Goal: Task Accomplishment & Management: Manage account settings

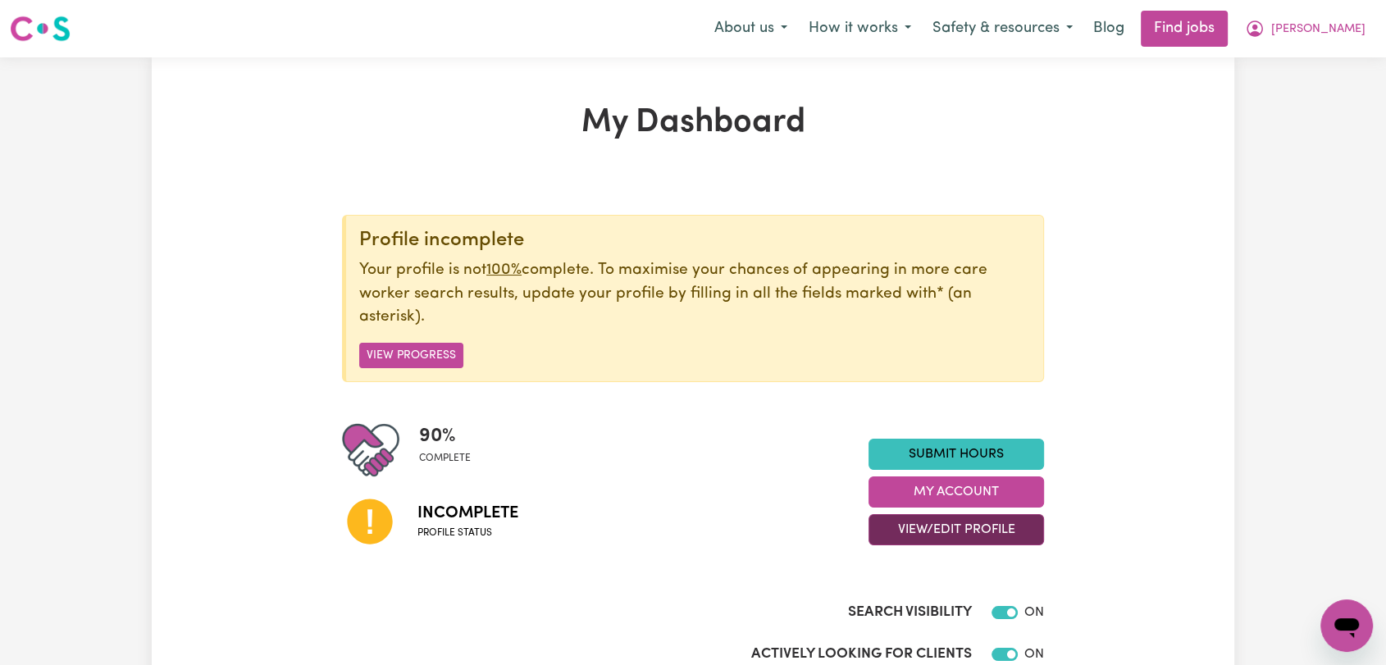
click at [911, 531] on button "View/Edit Profile" at bounding box center [955, 529] width 175 height 31
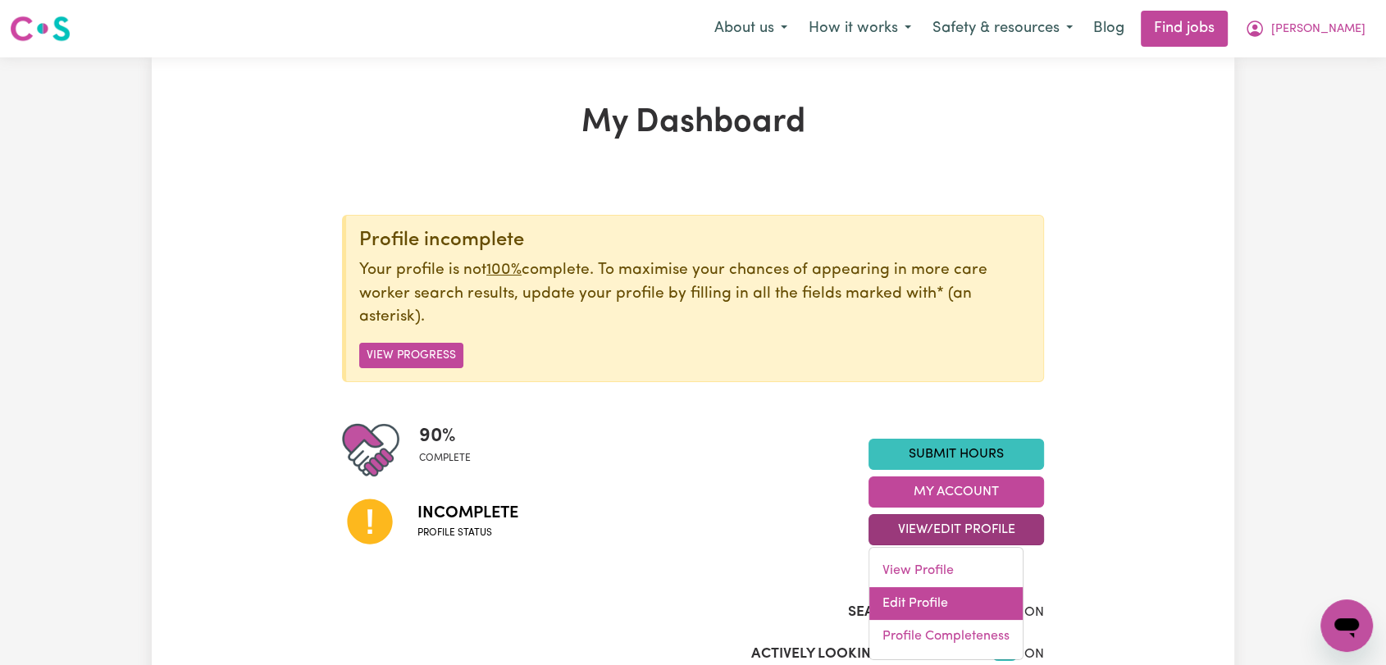
click at [923, 593] on link "Edit Profile" at bounding box center [945, 603] width 153 height 33
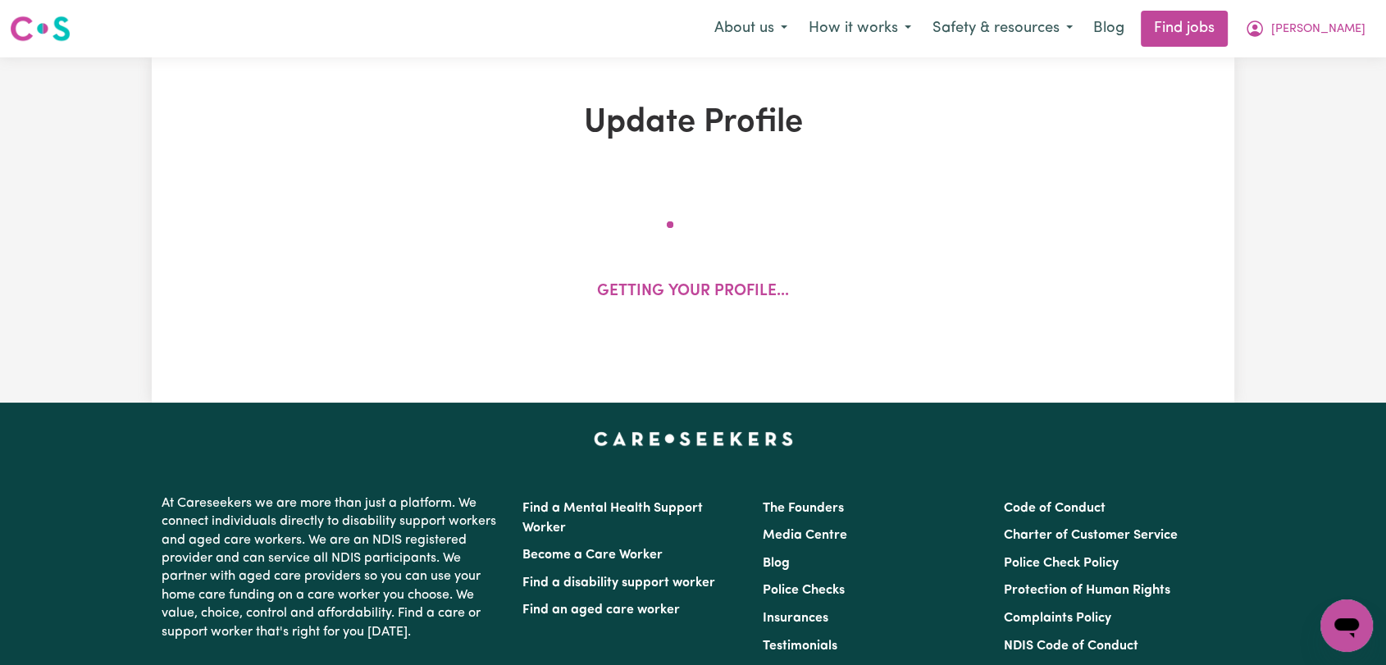
select select "[DEMOGRAPHIC_DATA]"
select select "Student Visa"
select select "Studying a healthcare related degree or qualification"
select select "37"
select select "40"
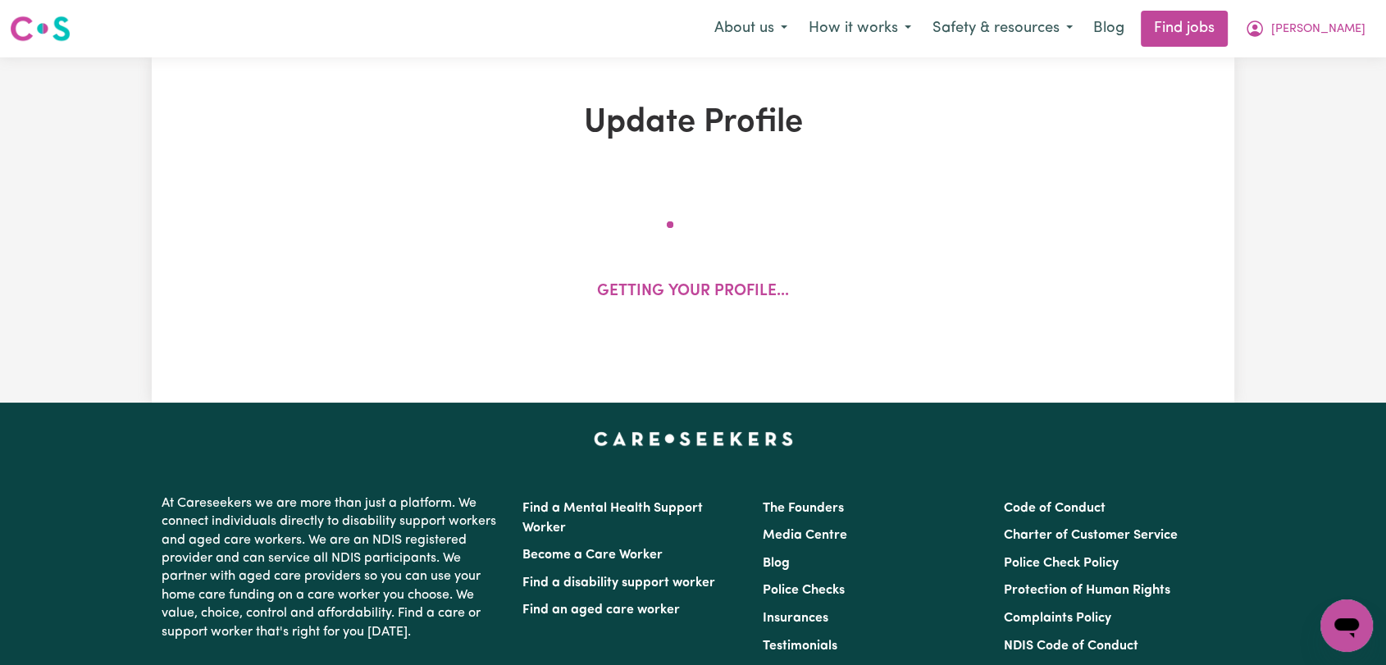
select select "41"
select select "70"
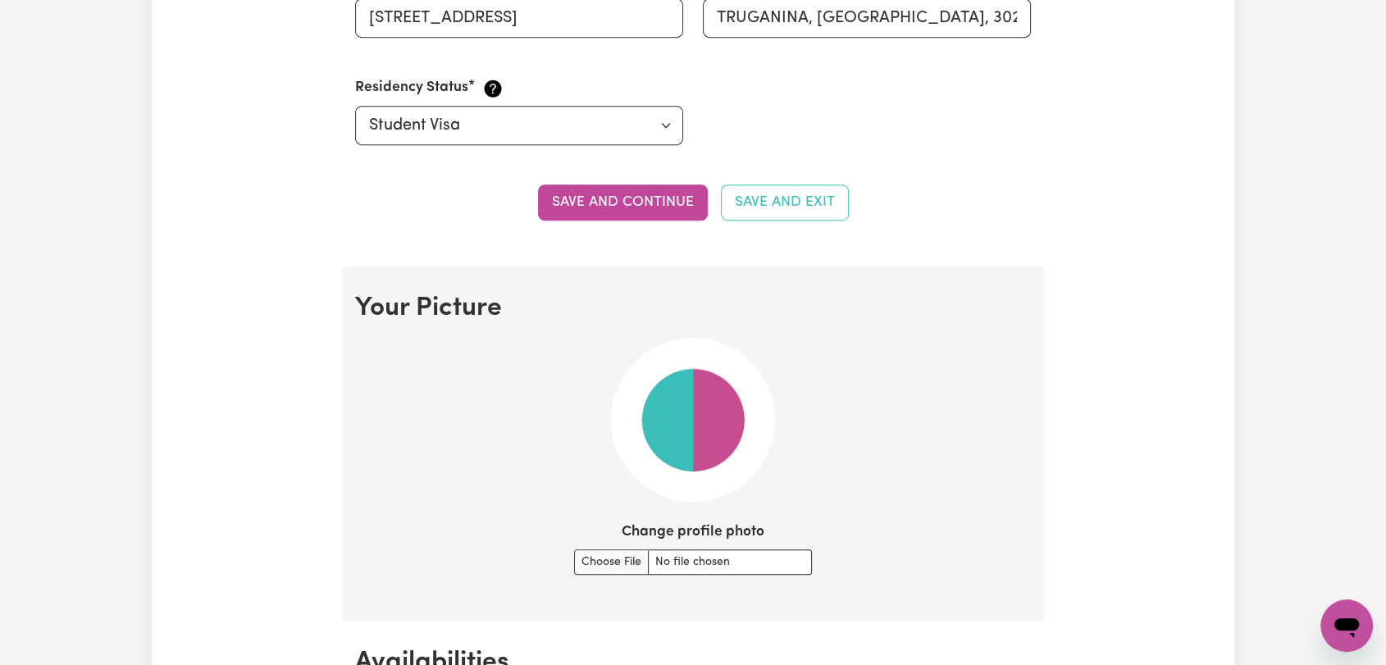
scroll to position [1093, 0]
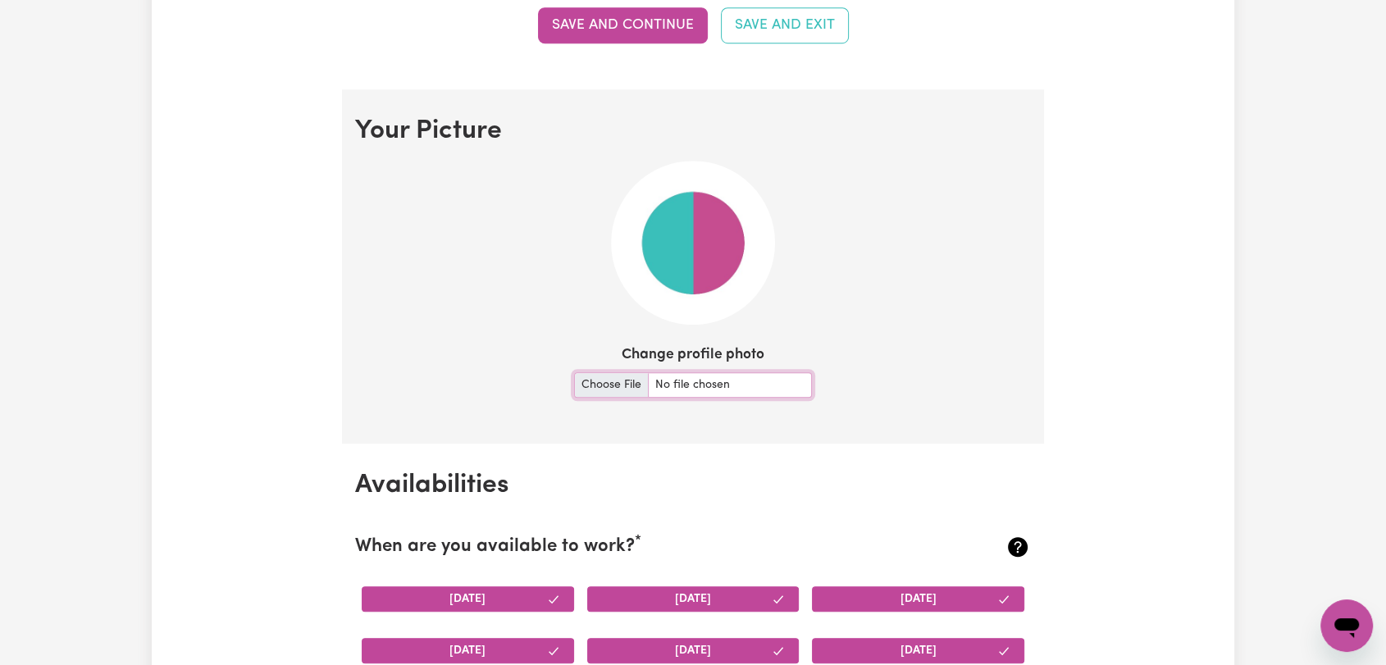
click at [595, 382] on input "Change profile photo" at bounding box center [693, 384] width 238 height 25
type input "C:\fakepath\[PERSON_NAME] - Picture.jpeg"
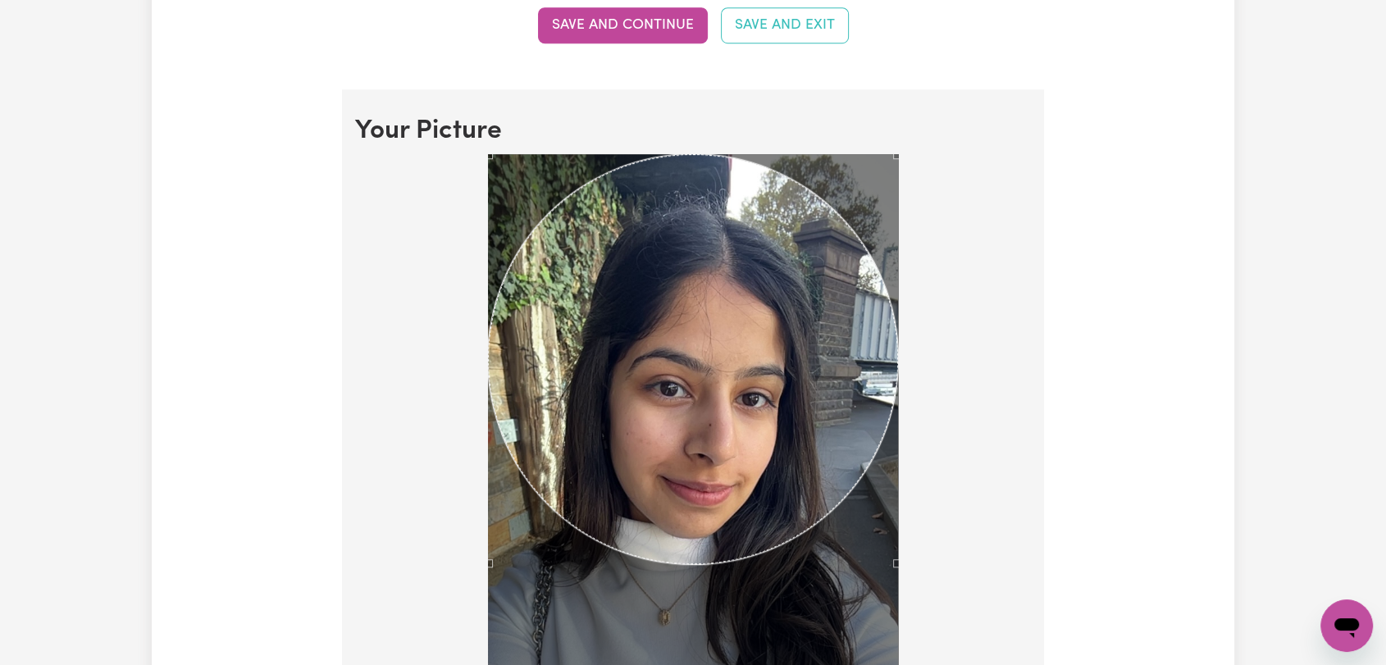
click at [961, 579] on div at bounding box center [693, 522] width 676 height 736
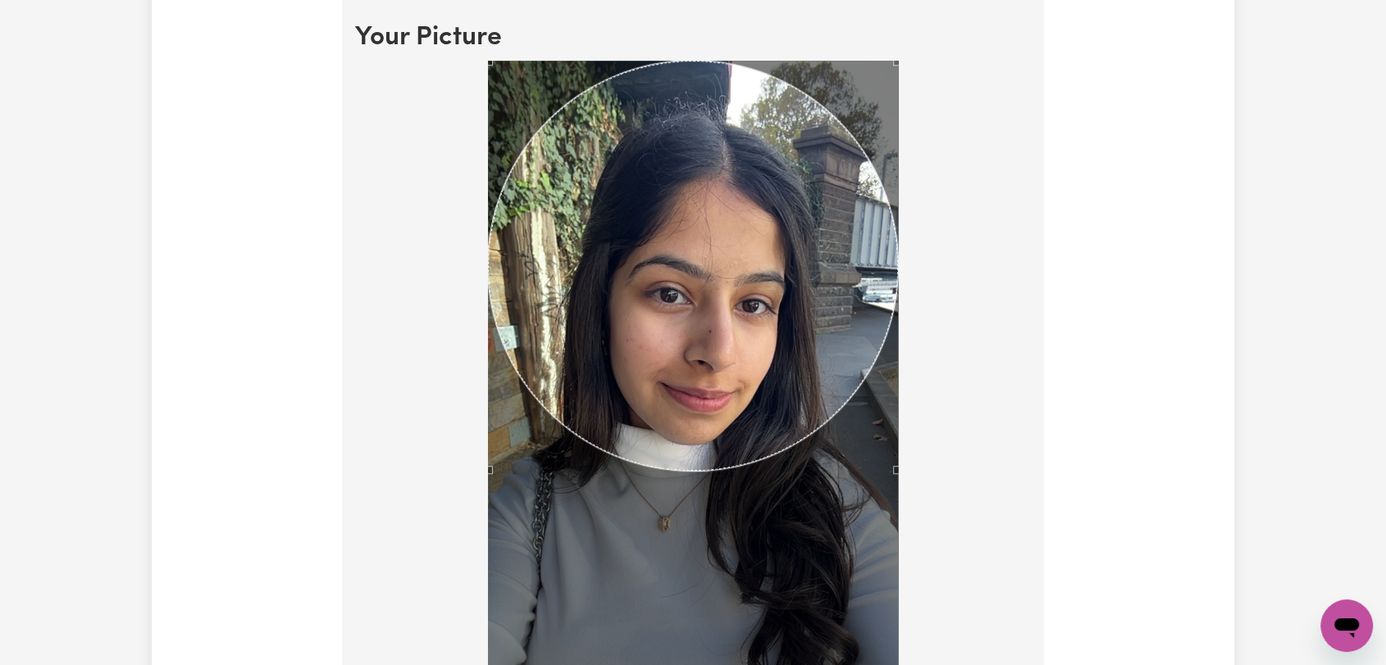
scroll to position [1275, 0]
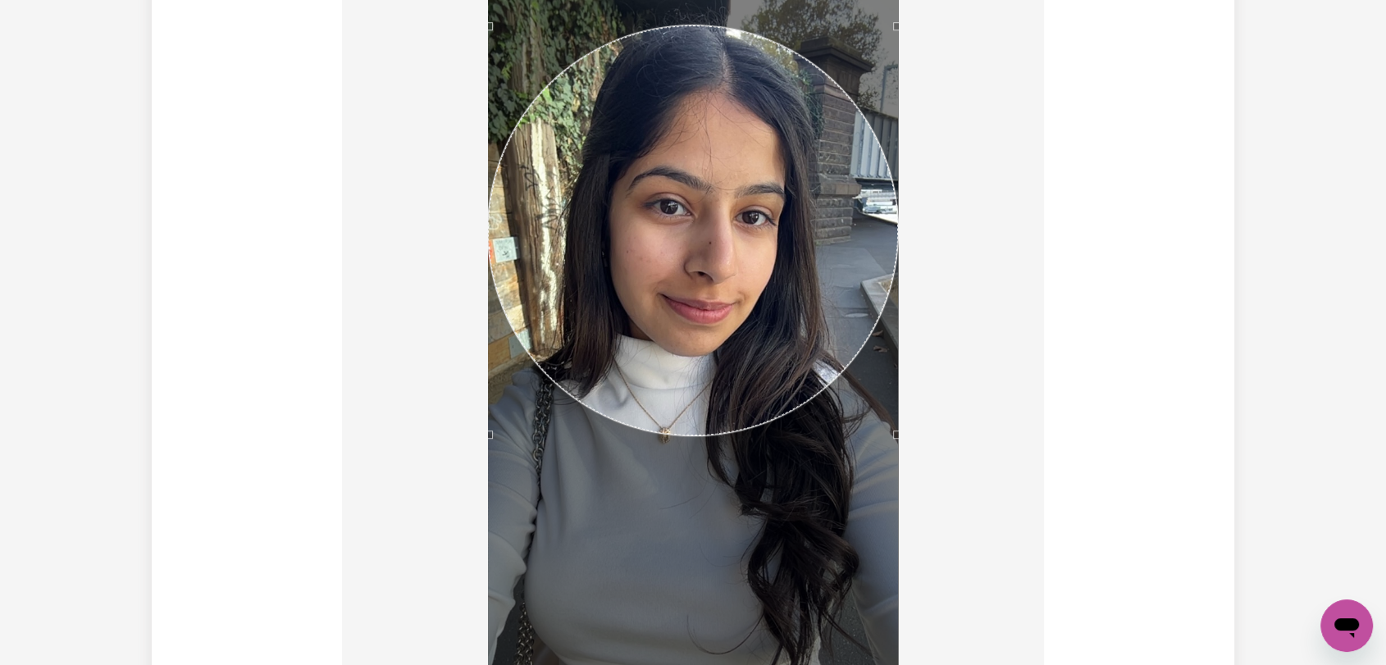
click at [713, 287] on div "Use the arrow keys to move the crop selection area" at bounding box center [693, 230] width 410 height 410
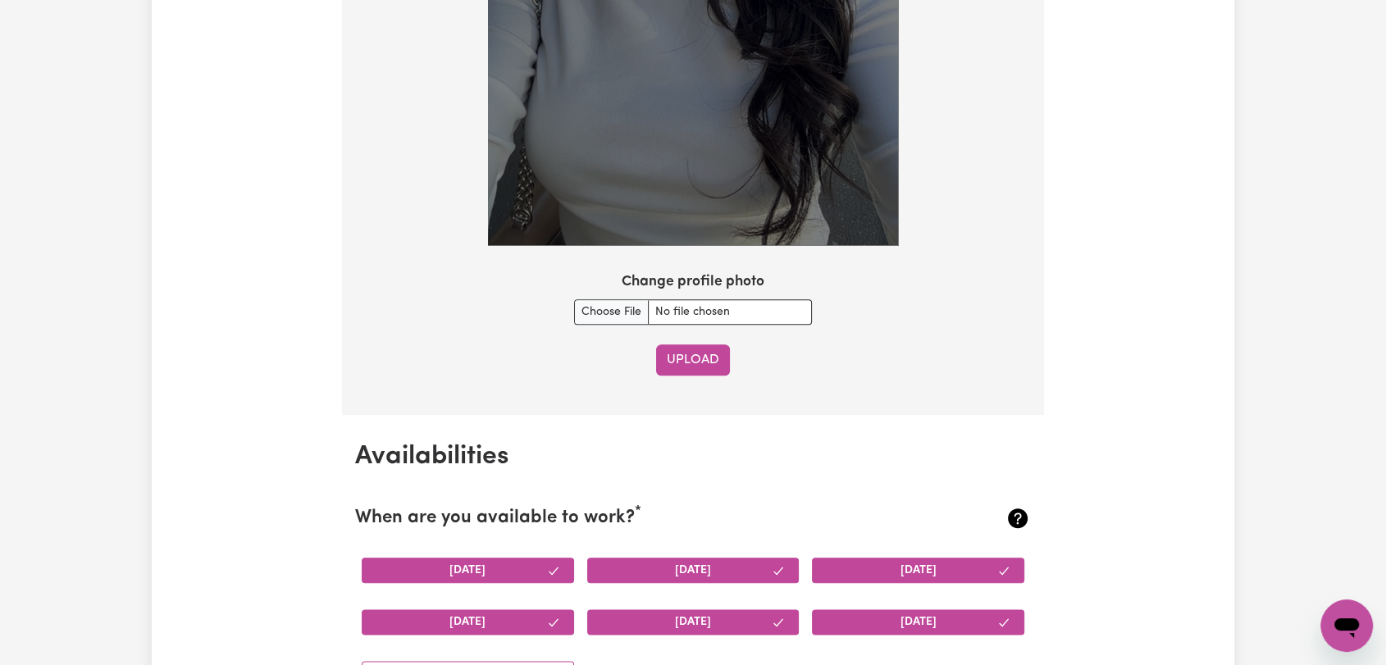
click at [690, 354] on button "Upload" at bounding box center [693, 359] width 74 height 31
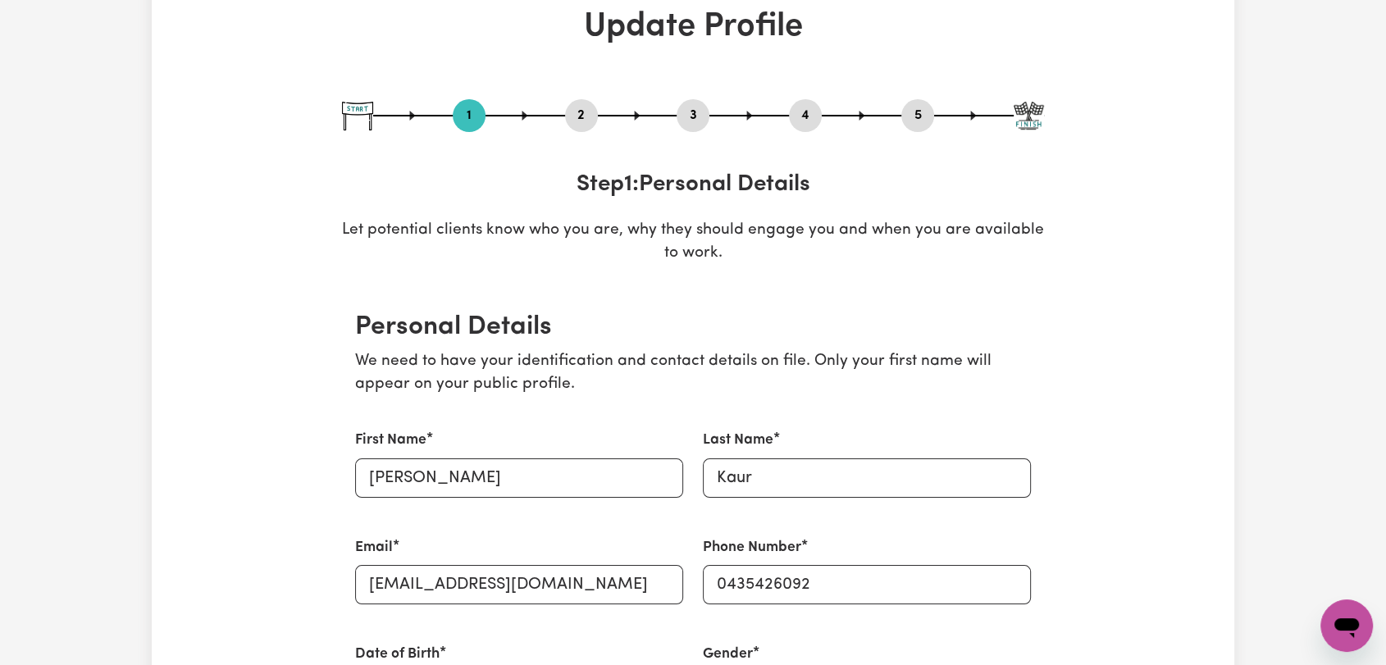
scroll to position [0, 0]
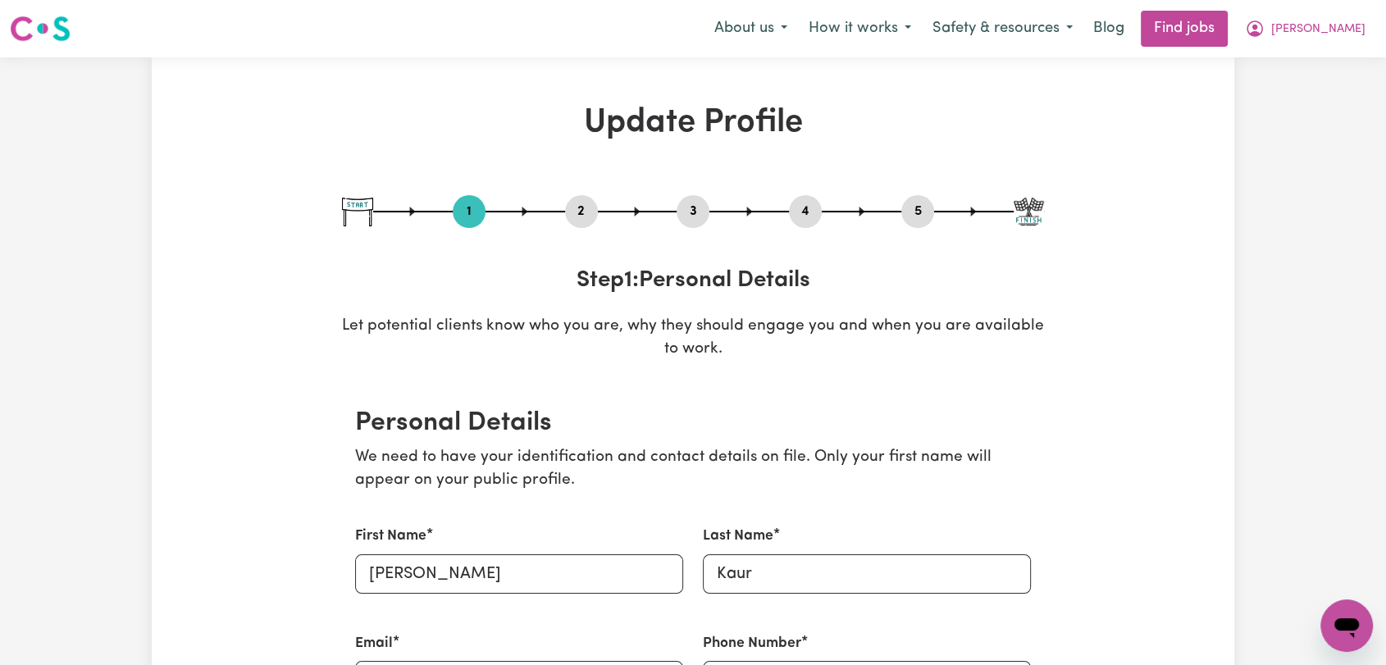
click at [580, 205] on button "2" at bounding box center [581, 211] width 33 height 21
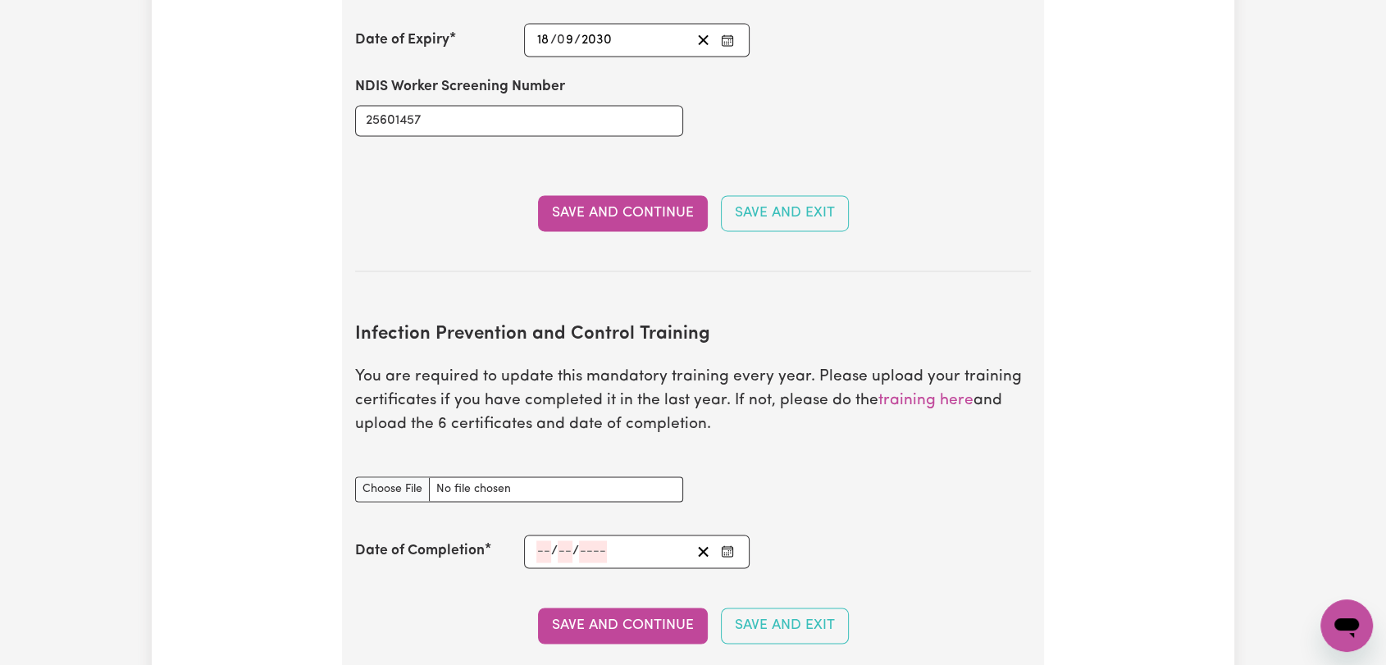
scroll to position [2642, 0]
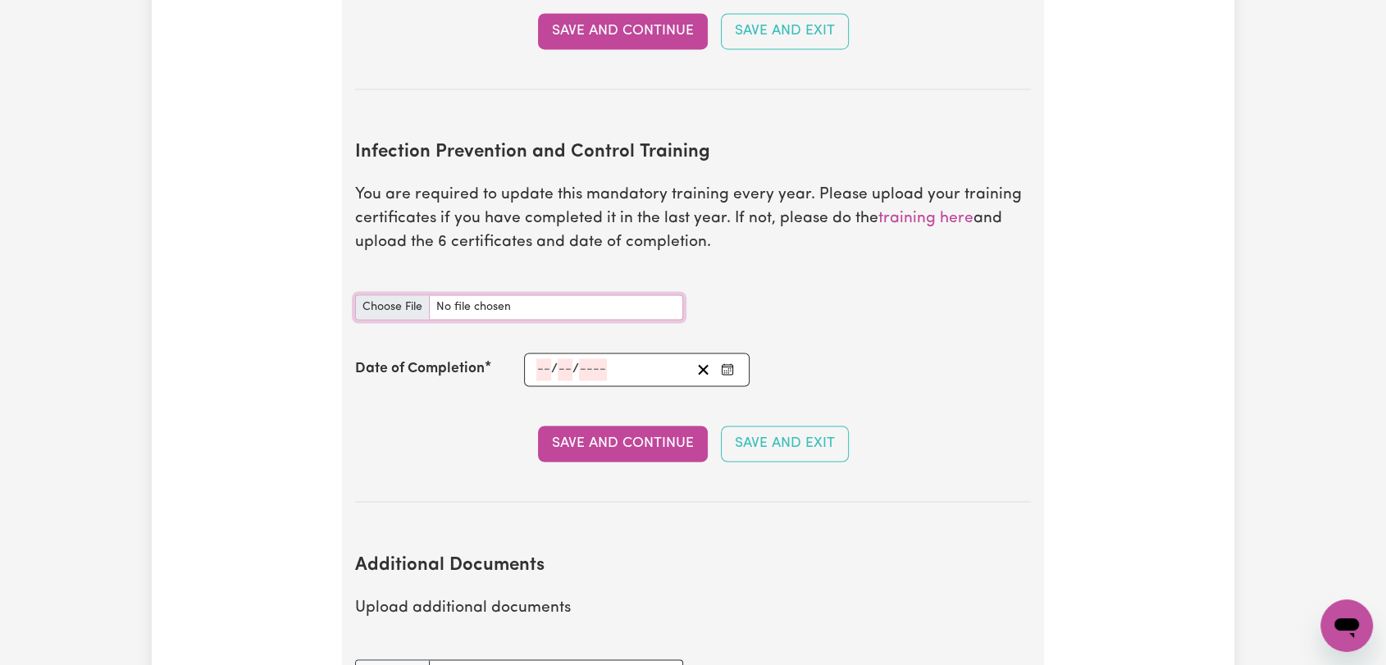
click at [412, 294] on input "Infection Prevention and Control Training document" at bounding box center [519, 306] width 328 height 25
type input "C:\fakepath\Parneet Kaur - IPC - CHAIN OF INFECTION -25SEP25--.pdf"
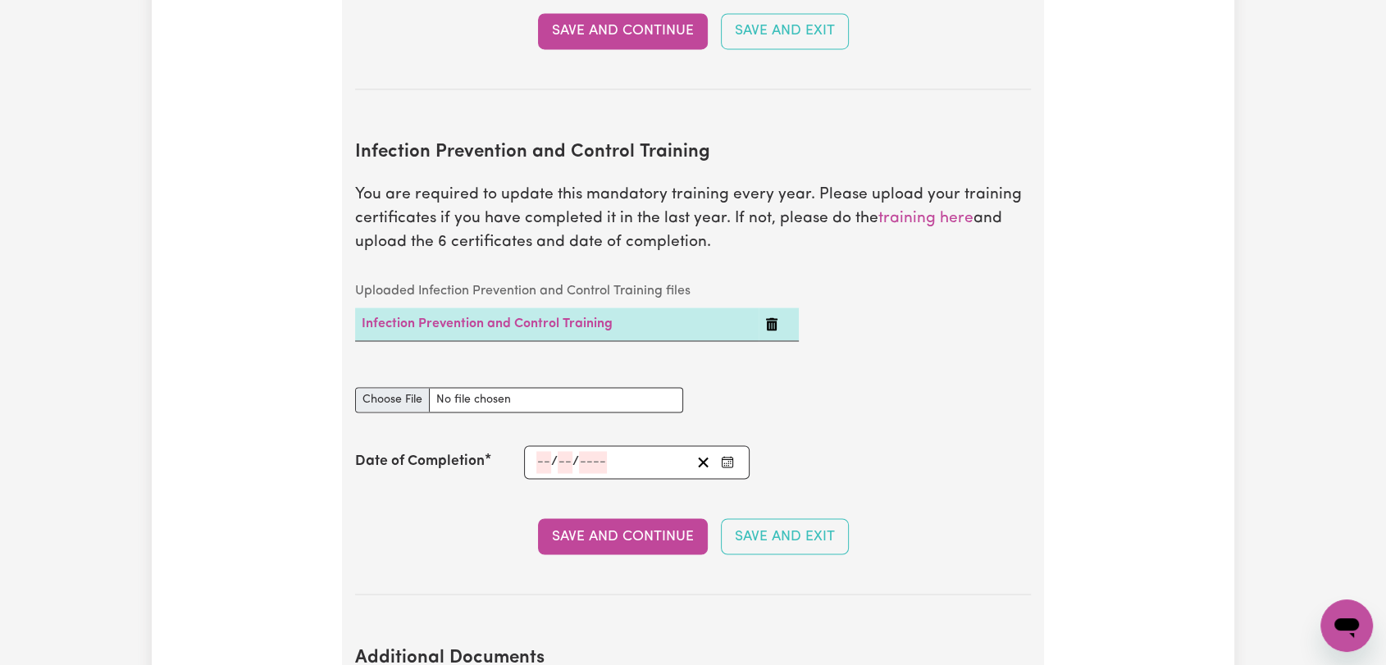
click at [398, 276] on caption "Uploaded Infection Prevention and Control Training files" at bounding box center [577, 291] width 444 height 33
click at [399, 387] on input "Infection Prevention and Control Training document" at bounding box center [519, 399] width 328 height 25
type input "C:\fakepath\Parneet Kaur - IPC - CLEANING -25SEP25--.pdf"
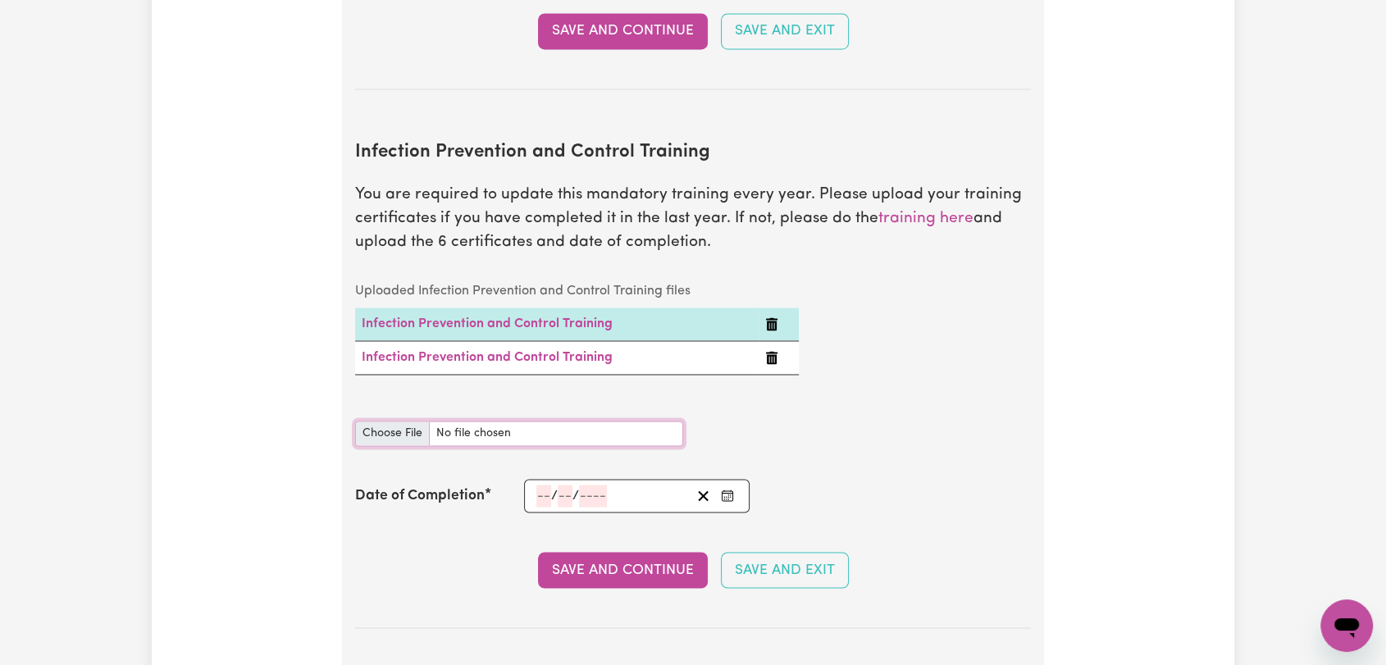
click at [393, 421] on input "Infection Prevention and Control Training document" at bounding box center [519, 433] width 328 height 25
type input "C:\fakepath\Parneet Kaur - IPC - HAND HYGIENE -25SEP25--.pdf"
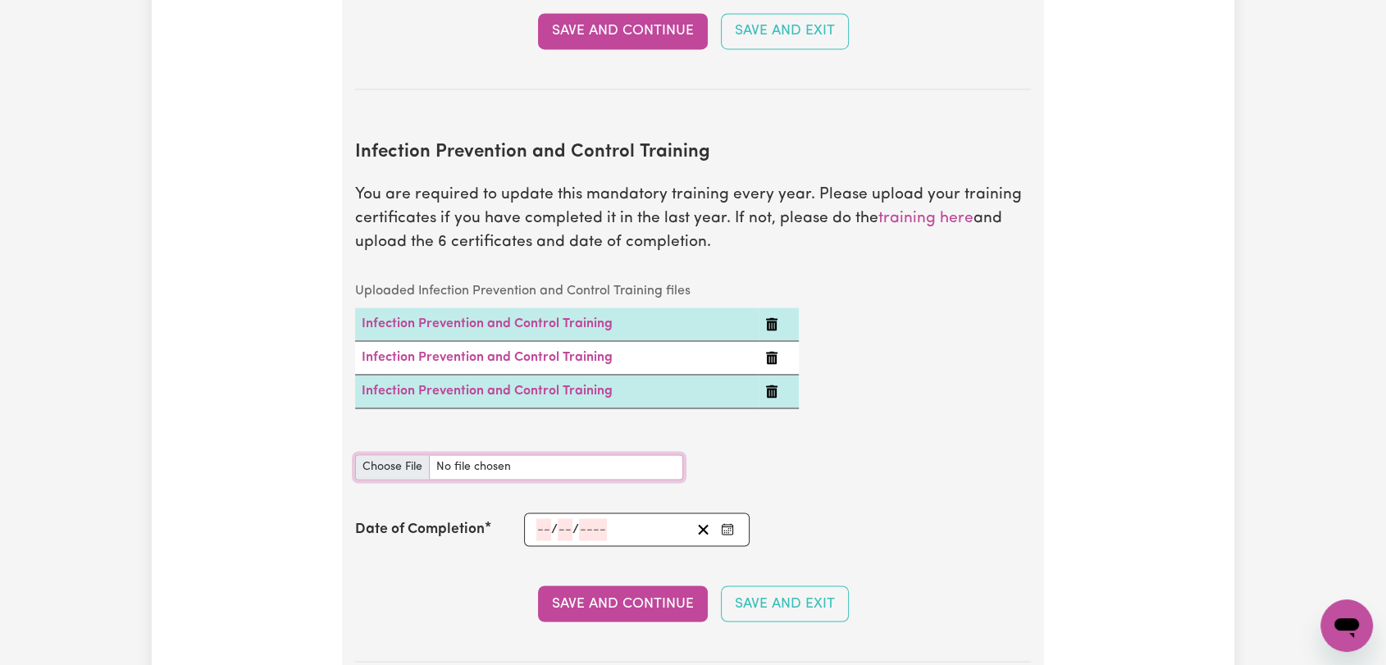
click at [380, 454] on input "Infection Prevention and Control Training document" at bounding box center [519, 466] width 328 height 25
type input "C:\fakepath\Parneet Kaur - IPC - OUTBREAKS -25SEP25--.pdf"
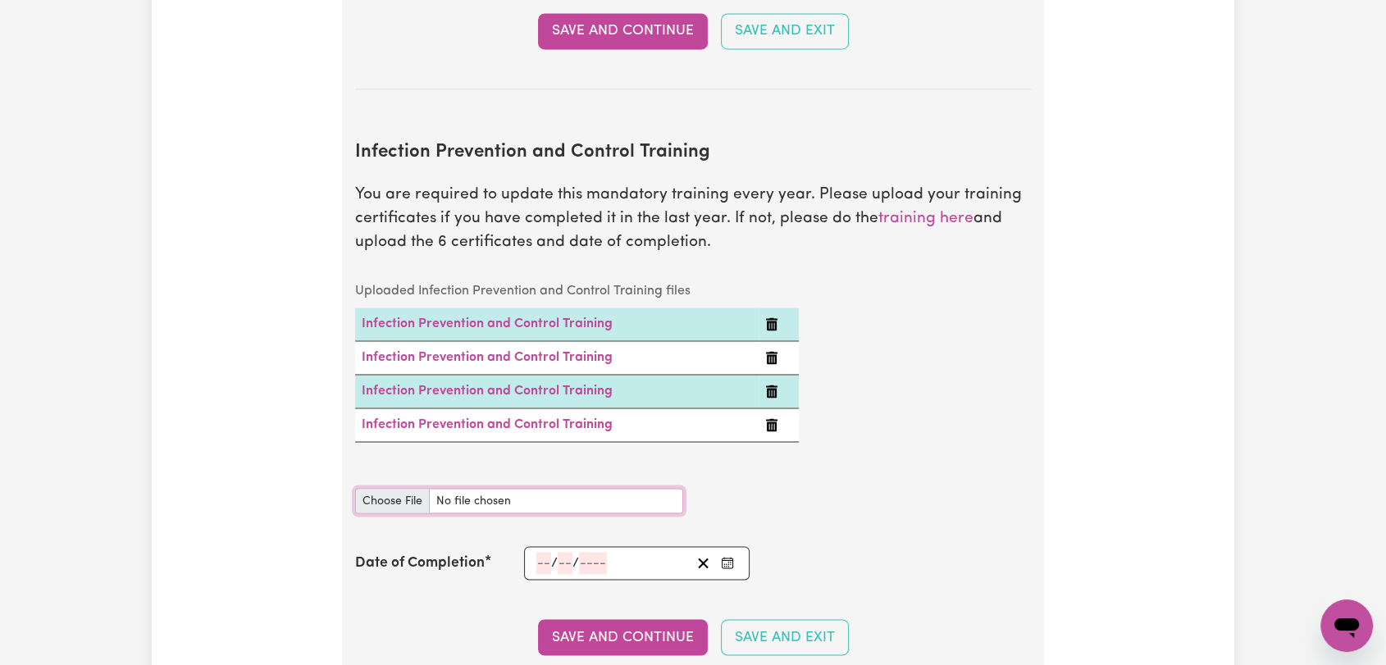
click at [396, 488] on input "Infection Prevention and Control Training document" at bounding box center [519, 500] width 328 height 25
type input "C:\fakepath\Parneet Kaur - IPC - PPE -25SEP25--.pdf"
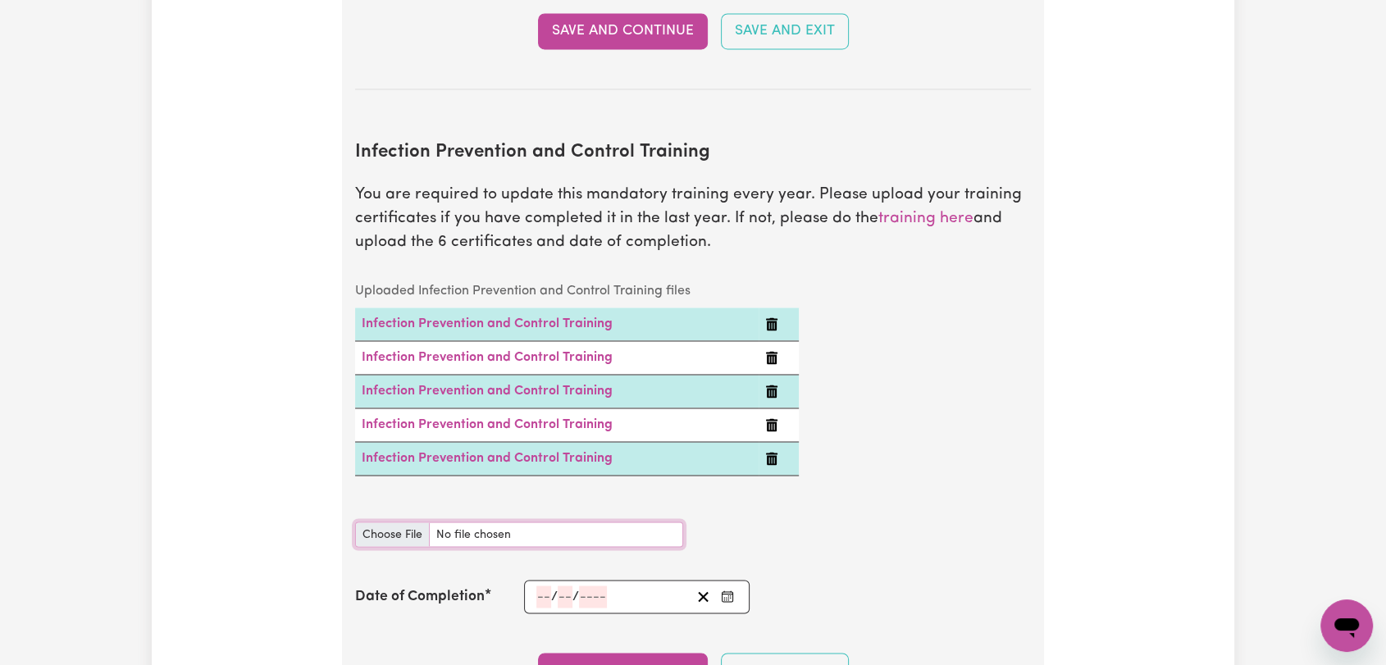
click at [390, 522] on input "Infection Prevention and Control Training document" at bounding box center [519, 534] width 328 height 25
type input "C:\fakepath\Parneet Kaur - IPC - WASTE MANAGEMENT -25SEP25--.pdf"
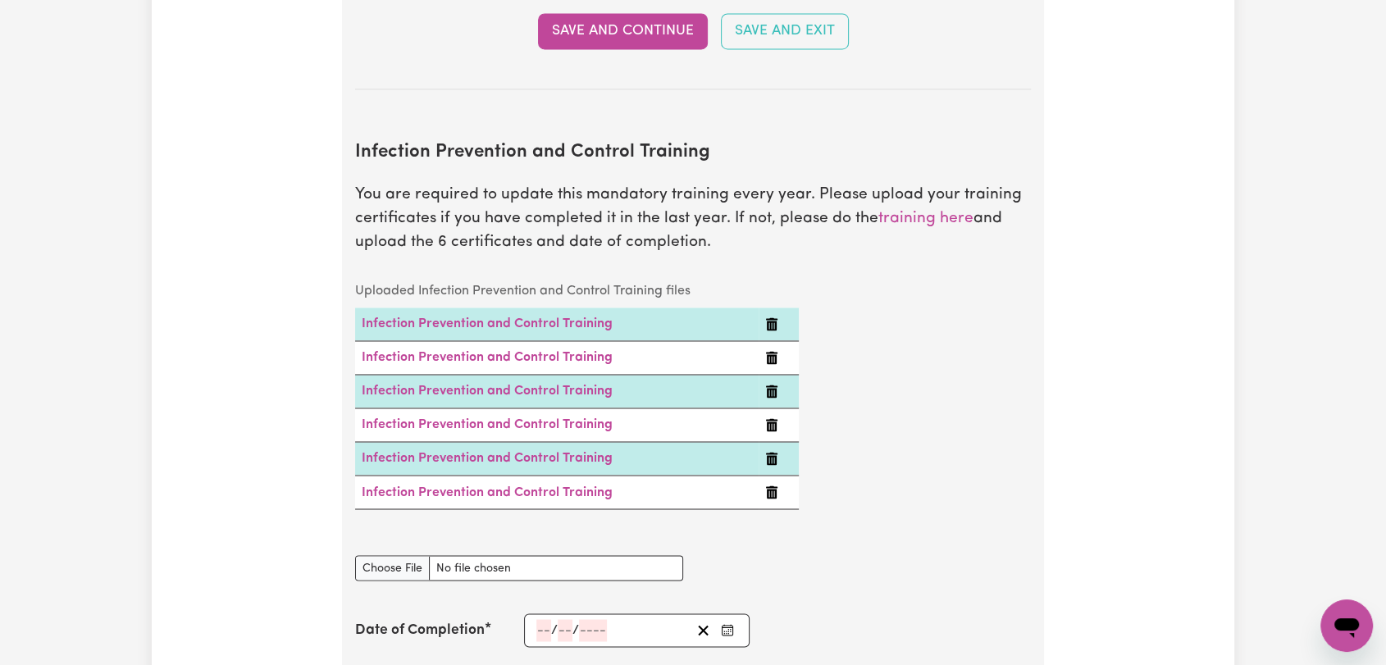
click at [727, 623] on icon "Enter the Date of Completion of your Infection Prevention and Control Training" at bounding box center [727, 629] width 13 height 13
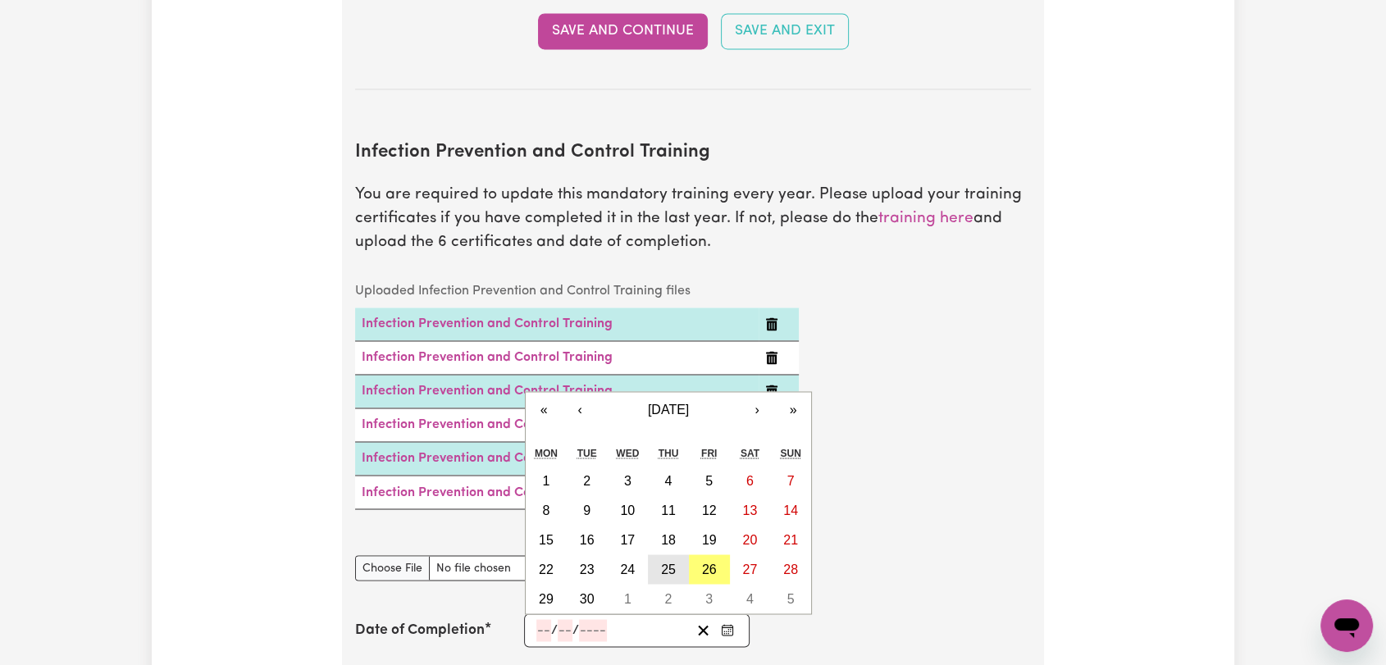
click at [668, 562] on abbr "25" at bounding box center [668, 569] width 15 height 14
type input "2025-09-25"
type input "25"
type input "9"
type input "2025"
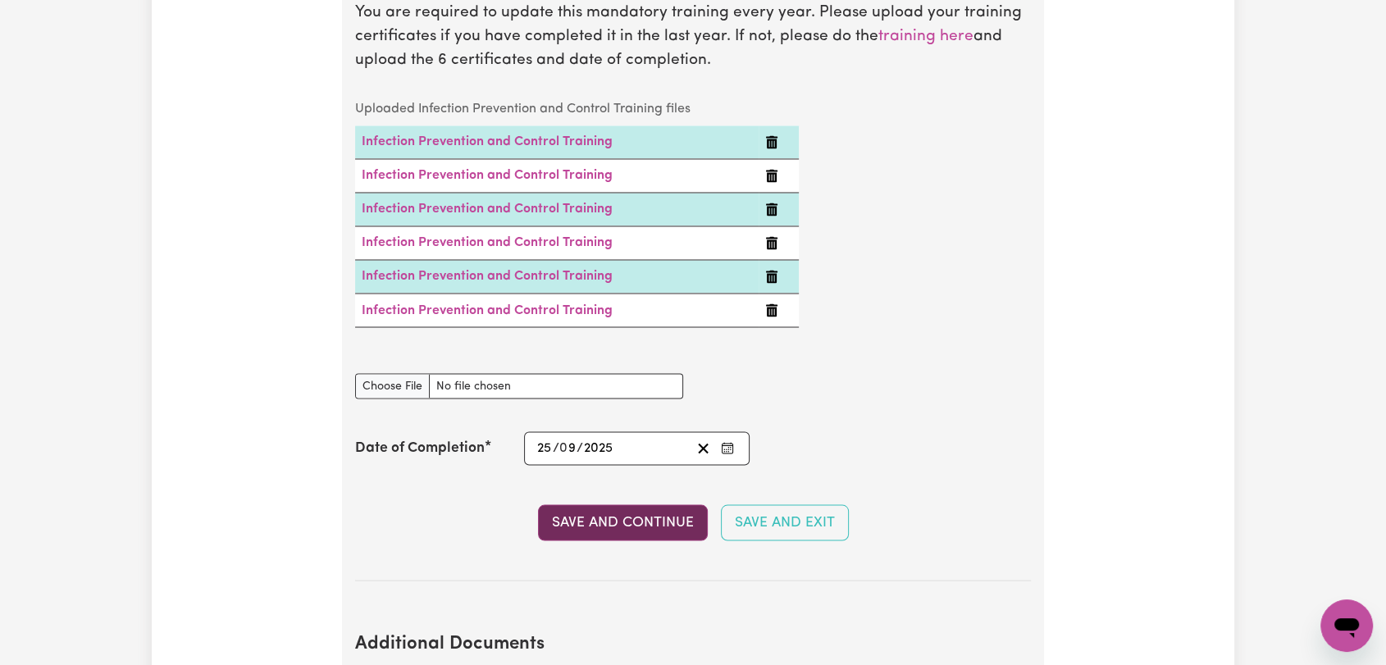
click at [593, 504] on button "Save and Continue" at bounding box center [623, 522] width 170 height 36
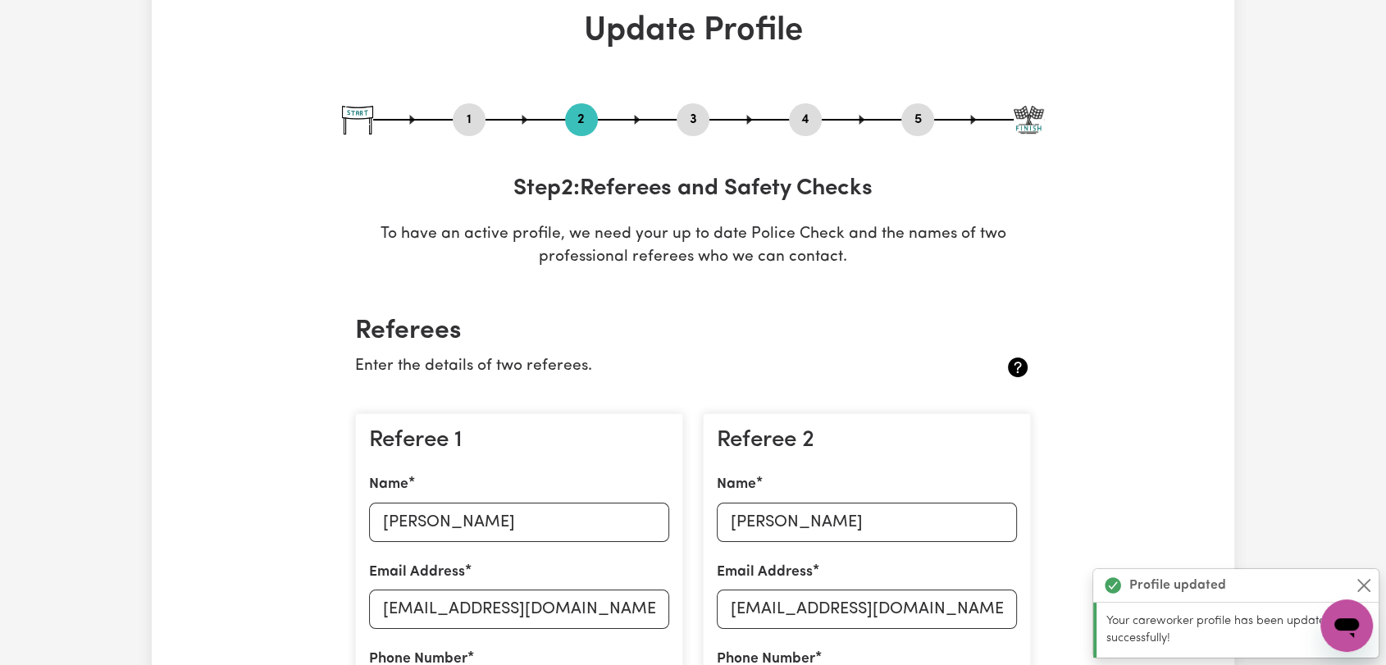
scroll to position [0, 0]
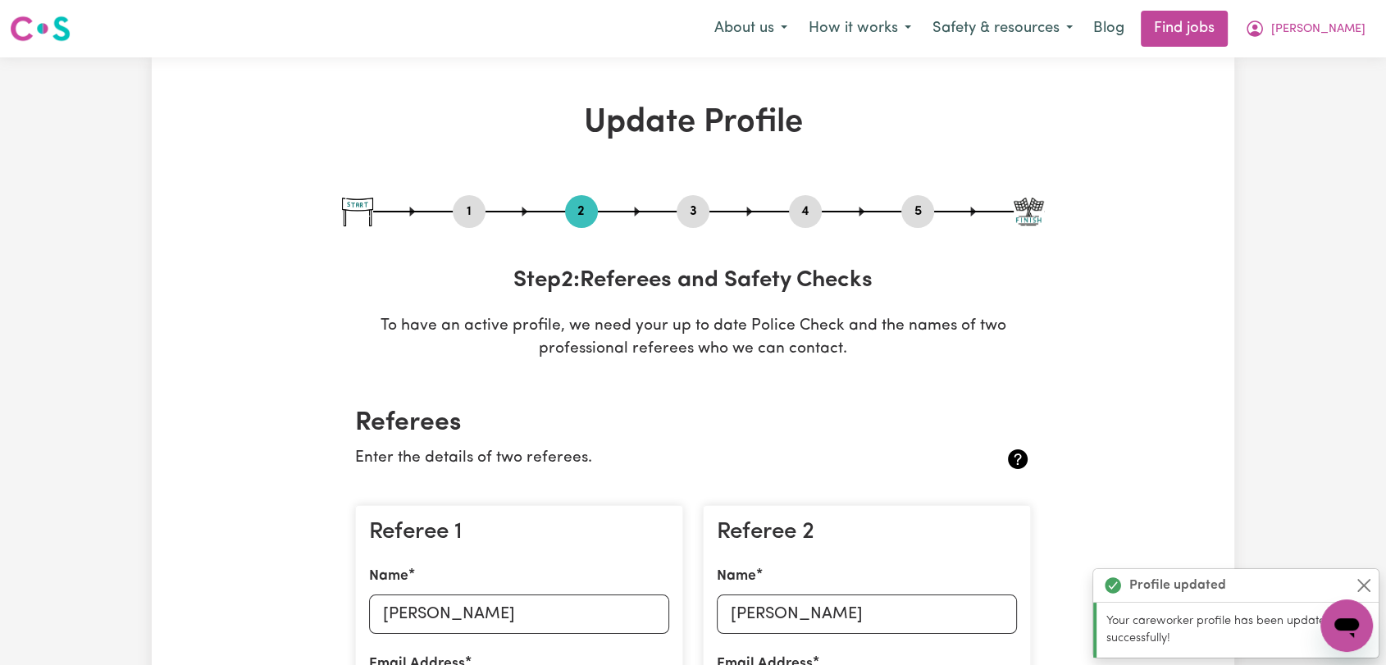
click at [702, 218] on button "3" at bounding box center [693, 211] width 33 height 21
select select "2024"
select select "2025"
select select "2024"
select select "2025"
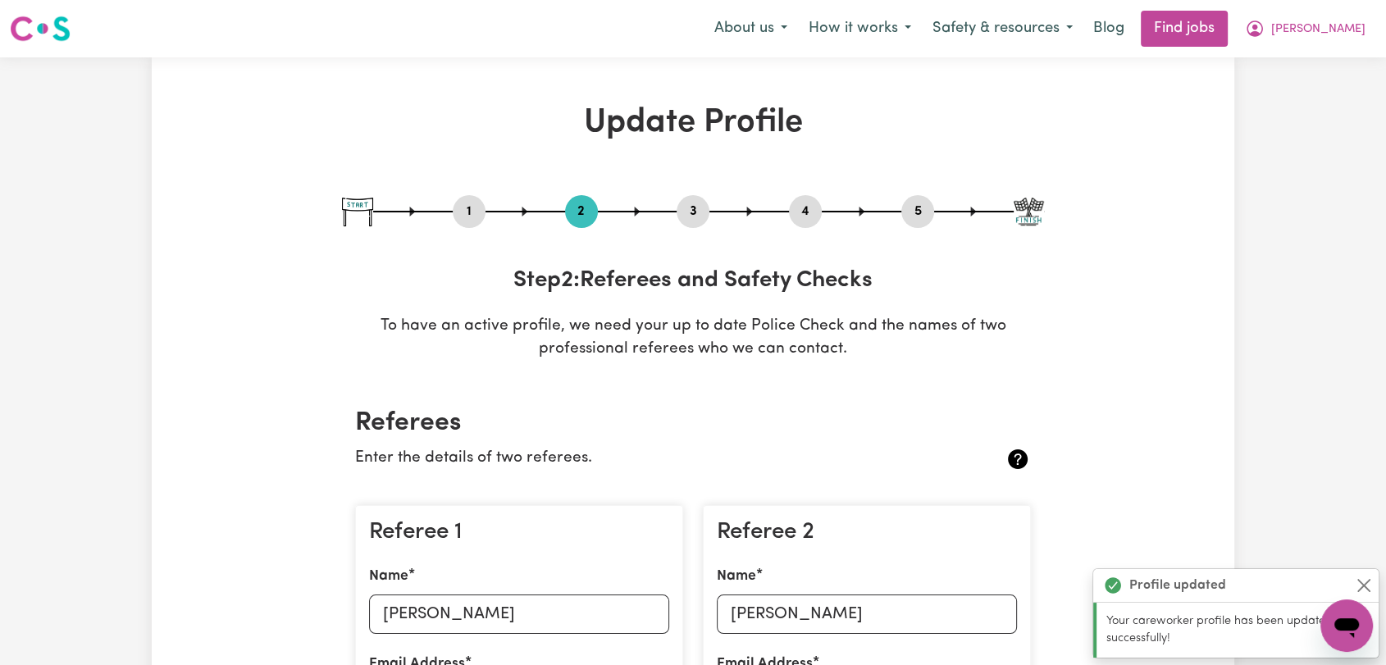
select select "Certificate III (Individual Support)"
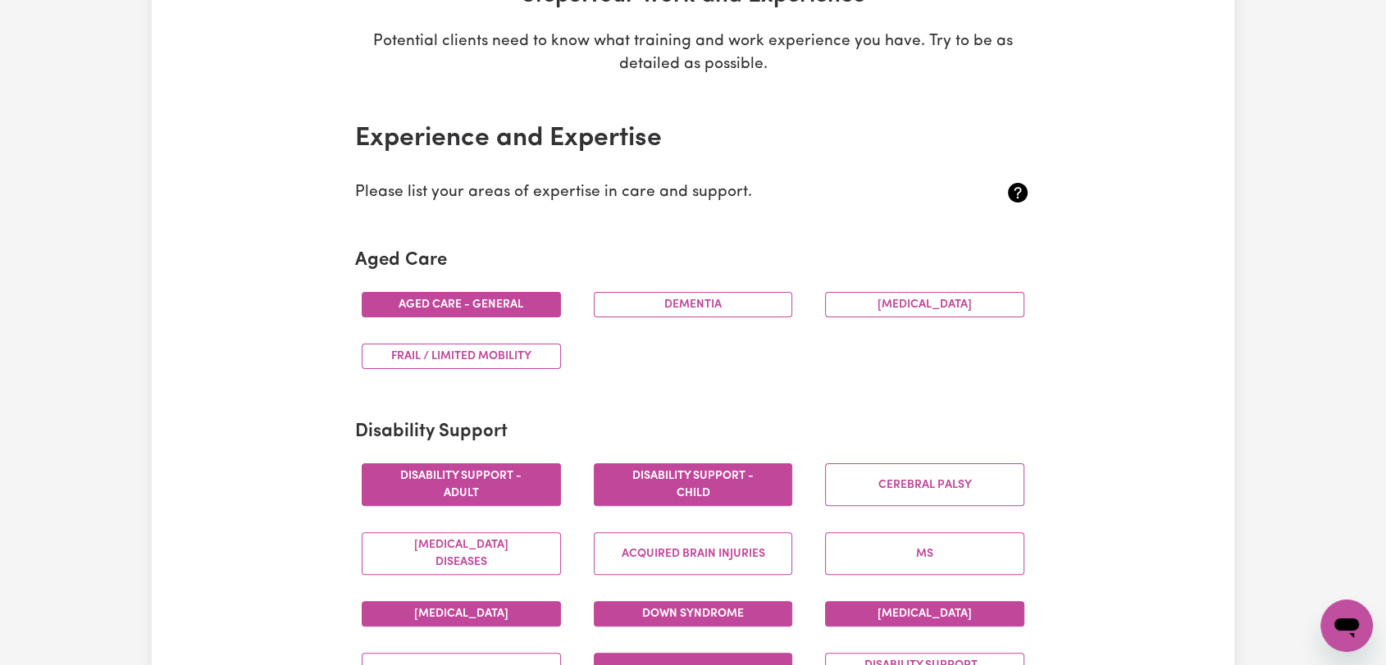
scroll to position [91, 0]
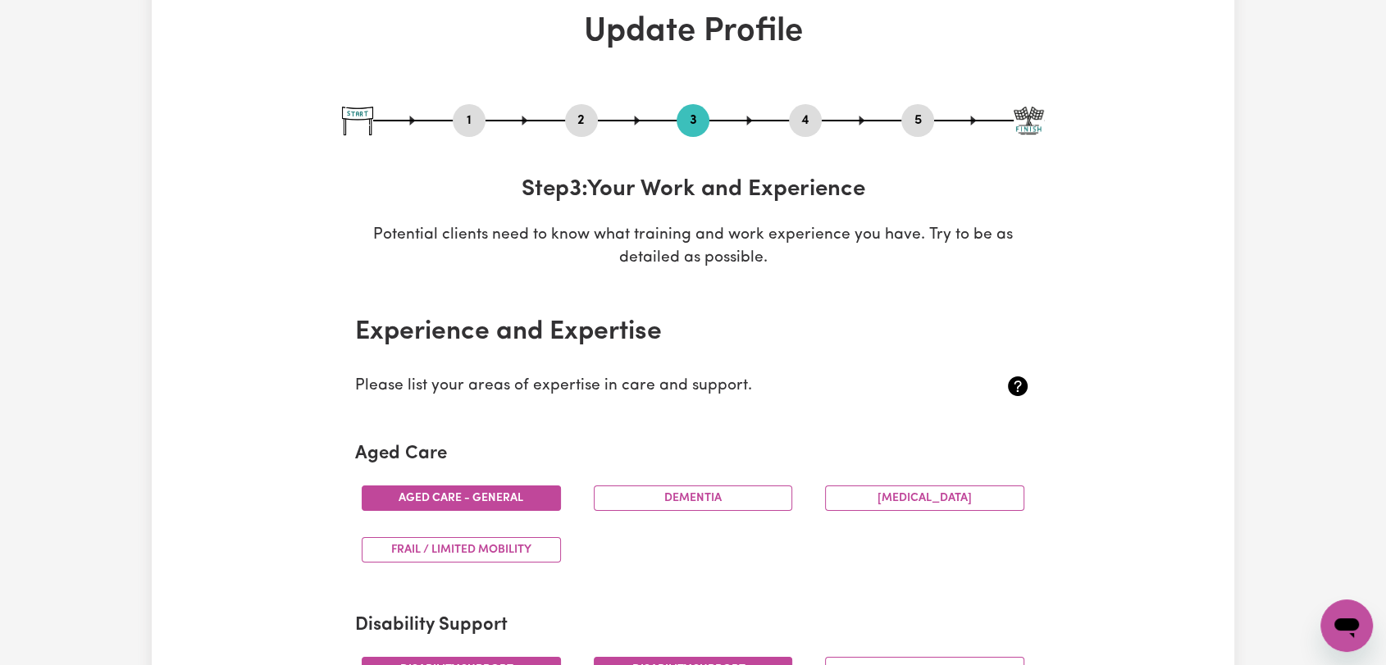
click at [803, 122] on button "4" at bounding box center [805, 120] width 33 height 21
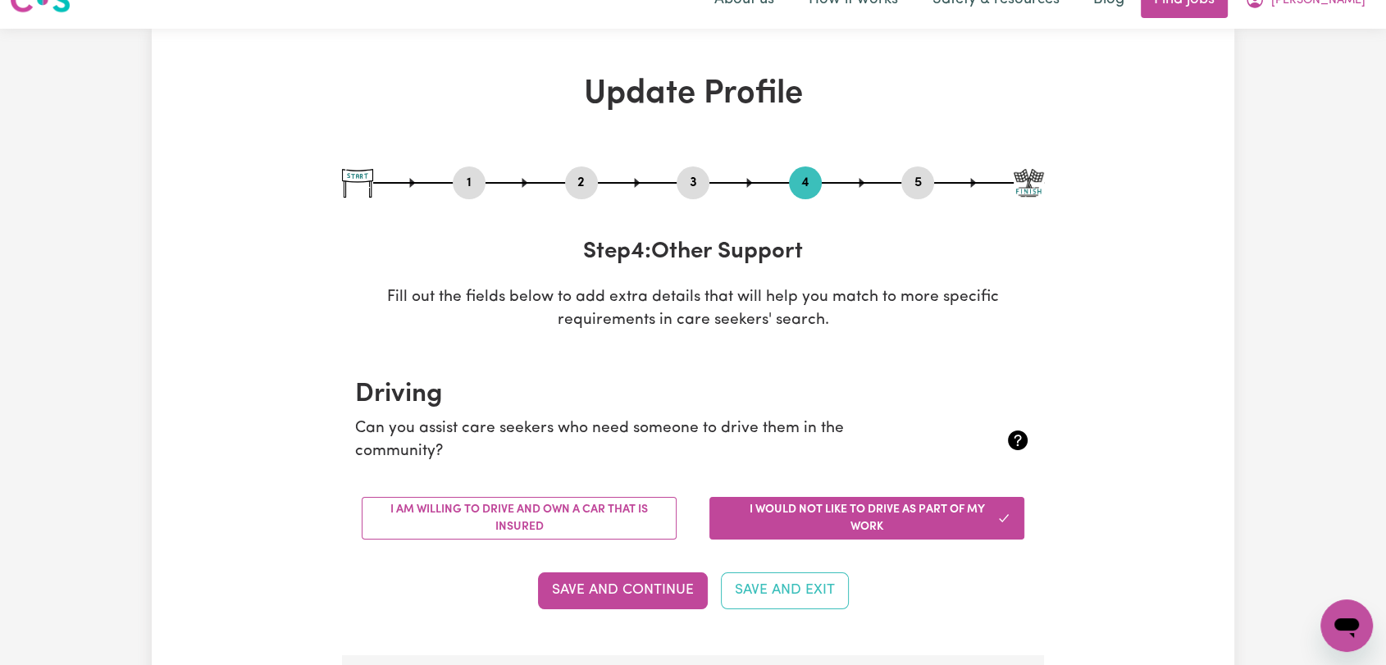
scroll to position [0, 0]
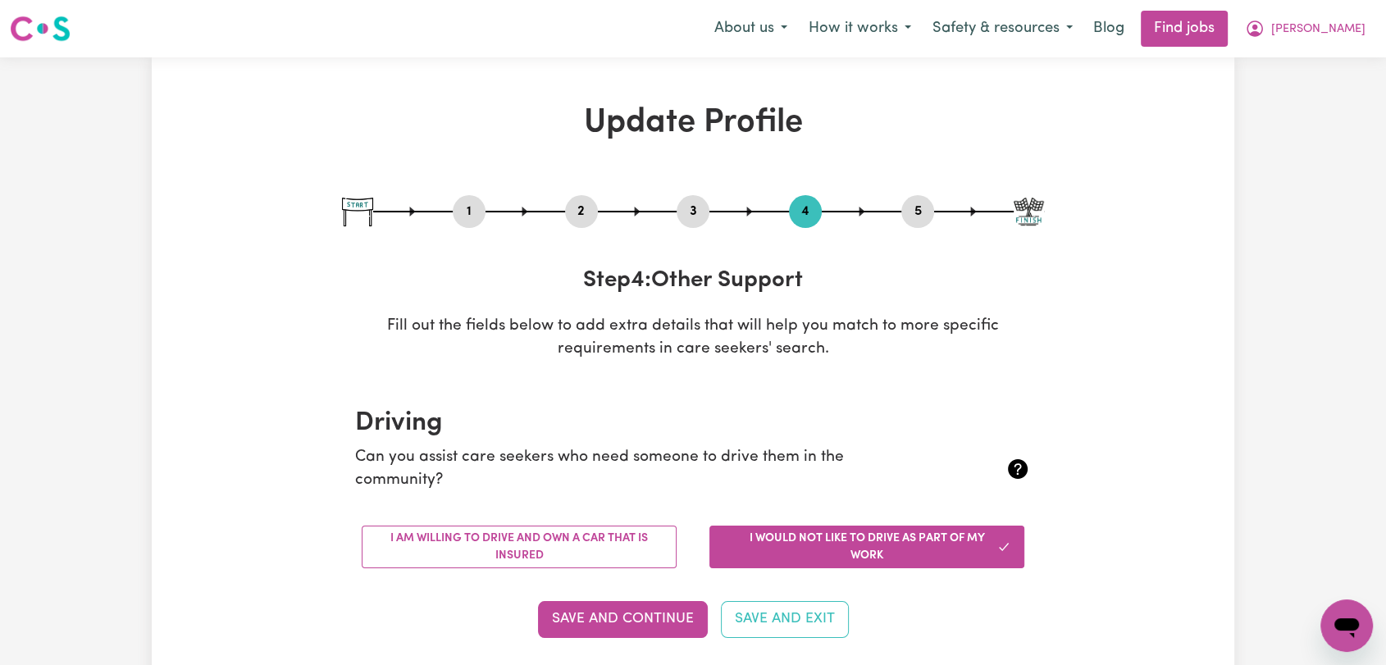
click at [914, 207] on button "5" at bounding box center [917, 211] width 33 height 21
select select "I am providing services by being employed by an organisation"
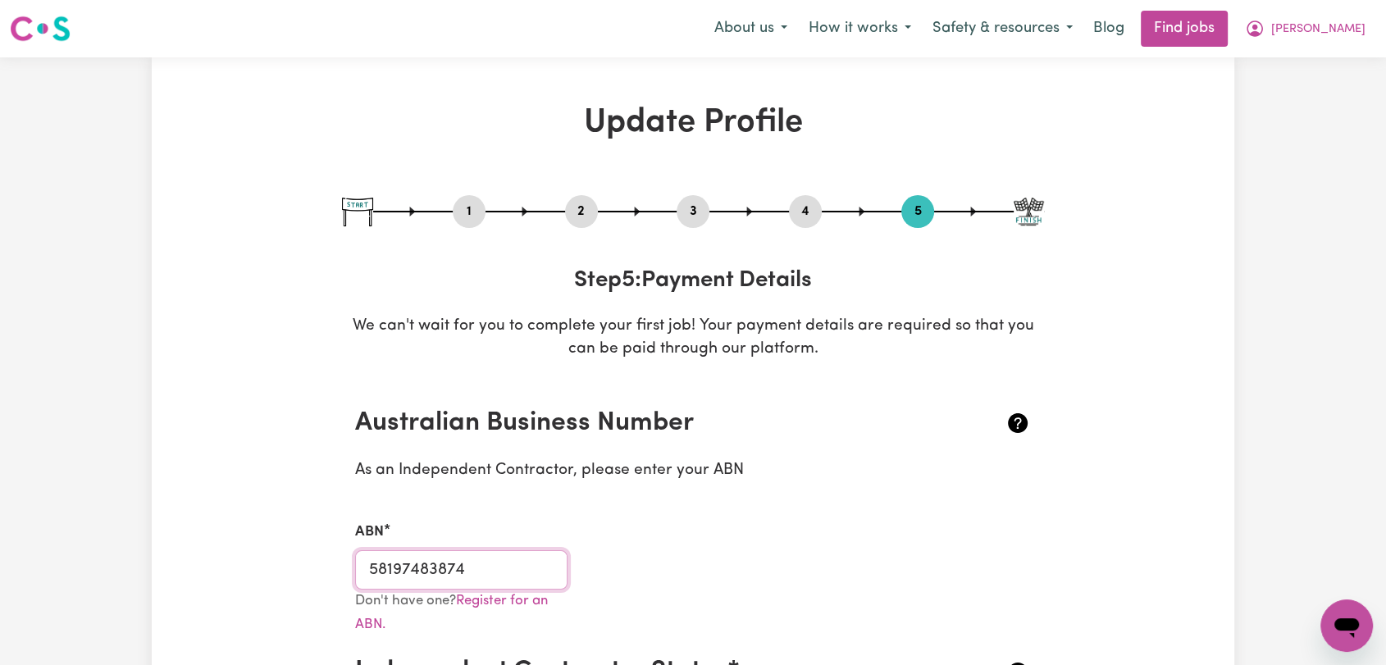
click at [425, 566] on input "58197483874" at bounding box center [461, 569] width 212 height 39
